Goal: Check status: Check status

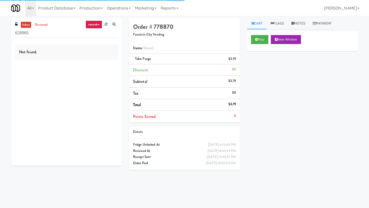
click at [53, 32] on input "628965" at bounding box center [66, 33] width 103 height 9
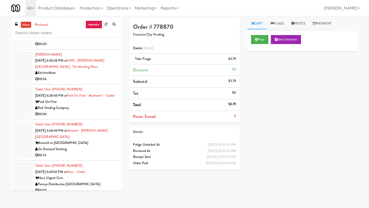
scroll to position [542, 0]
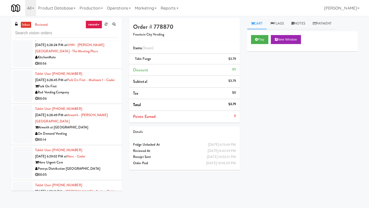
click at [99, 90] on div "Park On First" at bounding box center [76, 87] width 83 height 6
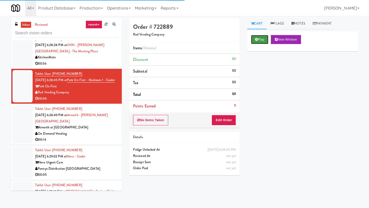
click at [256, 43] on button "Play" at bounding box center [259, 39] width 17 height 9
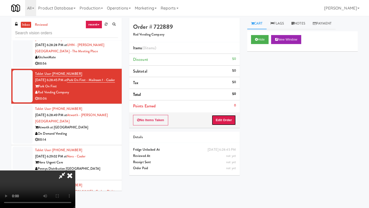
click at [225, 118] on button "Edit Order" at bounding box center [223, 120] width 24 height 11
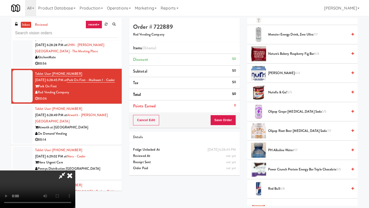
scroll to position [345, 0]
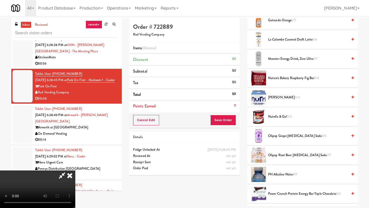
click at [291, 58] on span "Monster Energy Drink, Zero Ultra 7/7" at bounding box center [308, 59] width 80 height 6
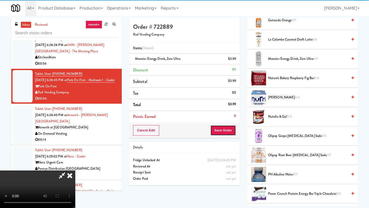
click at [233, 133] on button "Save Order" at bounding box center [223, 130] width 26 height 11
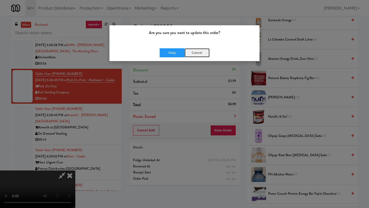
click at [197, 53] on button "Cancel" at bounding box center [196, 52] width 25 height 9
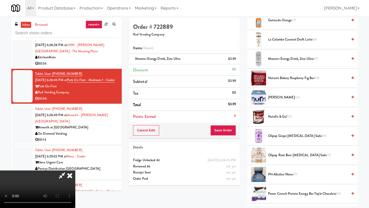
click at [75, 171] on icon at bounding box center [69, 176] width 11 height 10
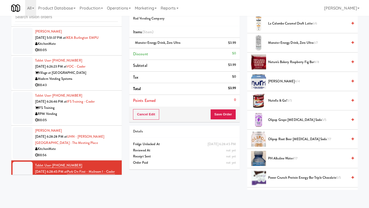
scroll to position [463, 0]
